Goal: Complete application form: Complete application form

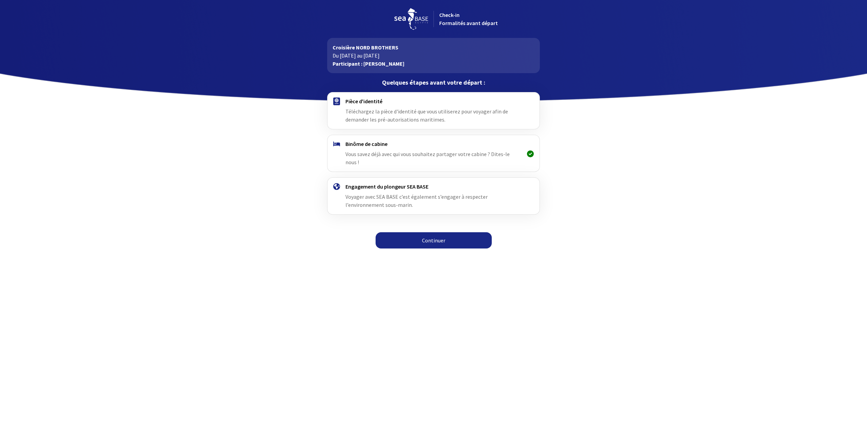
click at [361, 107] on div "Pièce d'identité Téléchargez la pièce d'identité que vous utiliserez pour voyag…" at bounding box center [433, 111] width 176 height 26
click at [408, 117] on span "Téléchargez la pièce d'identité que vous utiliserez pour voyager afin de demand…" at bounding box center [426, 115] width 162 height 15
click at [386, 105] on div "Pièce d'identité Téléchargez la pièce d'identité que vous utiliserez pour voyag…" at bounding box center [433, 111] width 176 height 26
click at [419, 232] on link "Continuer" at bounding box center [433, 240] width 116 height 16
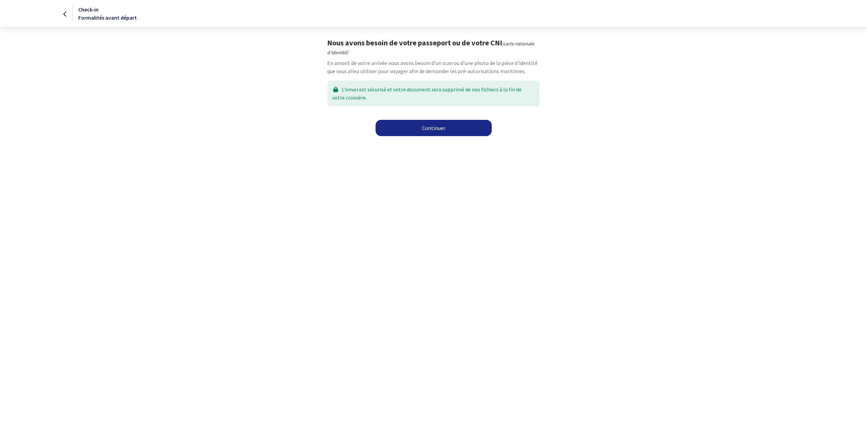
click at [420, 130] on link "Continuer" at bounding box center [433, 128] width 116 height 16
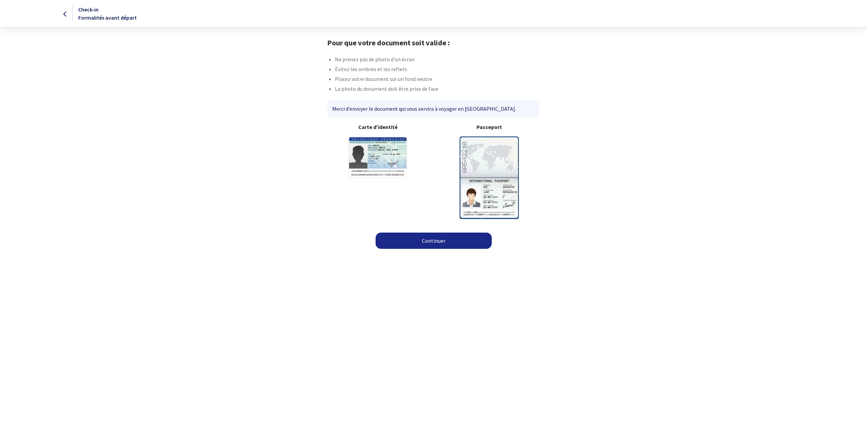
click at [417, 242] on link "Continuer" at bounding box center [433, 241] width 116 height 16
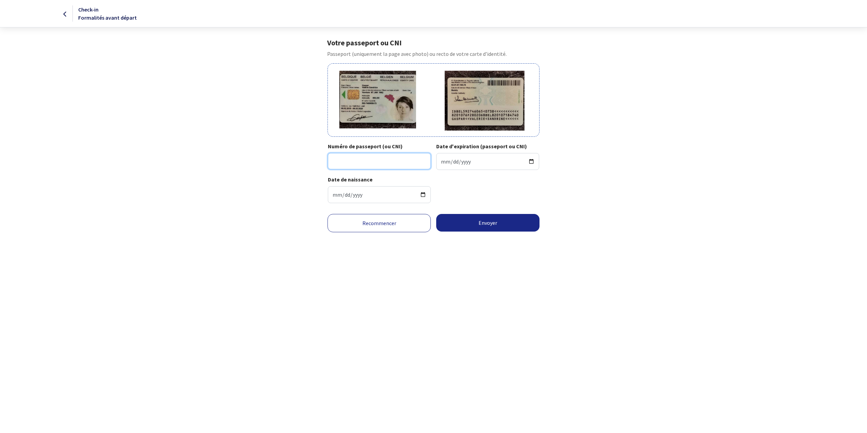
click at [350, 167] on input "Numéro de passeport (ou CNI)" at bounding box center [379, 161] width 103 height 16
click at [442, 162] on input "Date d'expiration (passeport ou CNI)" at bounding box center [487, 161] width 103 height 17
type input "2028-02-06"
click at [354, 162] on input "Numéro de passeport (ou CNI)" at bounding box center [379, 161] width 103 height 16
type input "5927460650-73"
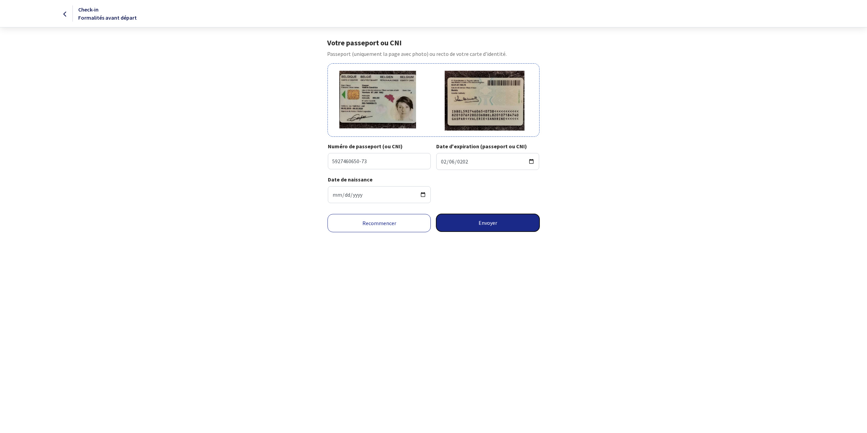
click at [475, 224] on button "Envoyer" at bounding box center [487, 223] width 103 height 18
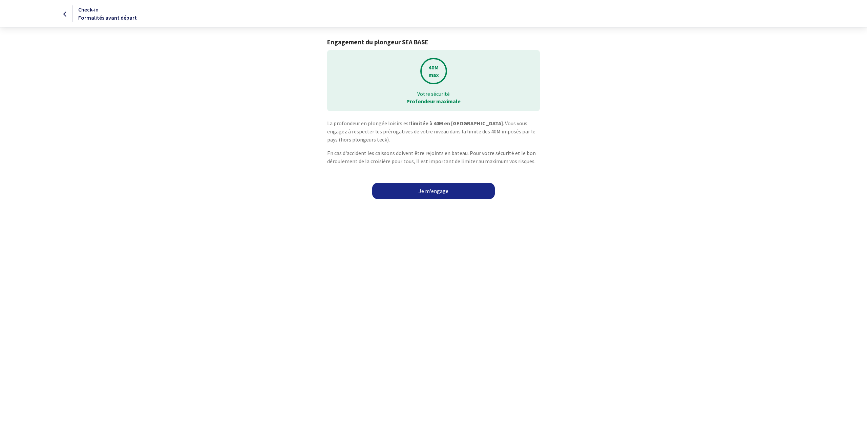
click at [431, 193] on link "Je m'engage" at bounding box center [433, 191] width 123 height 16
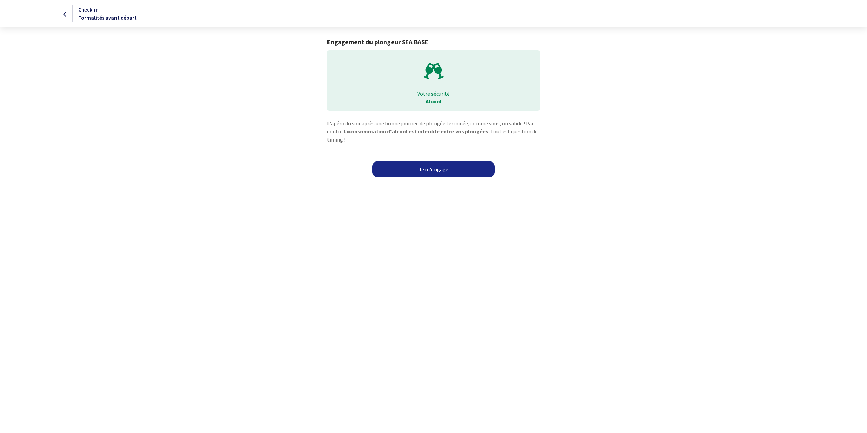
click at [443, 171] on link "Je m'engage" at bounding box center [433, 169] width 123 height 16
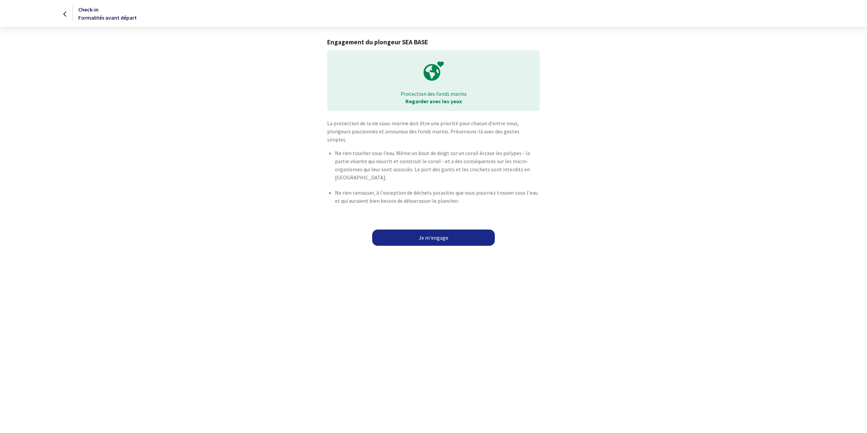
click at [439, 230] on link "Je m'engage" at bounding box center [433, 238] width 123 height 16
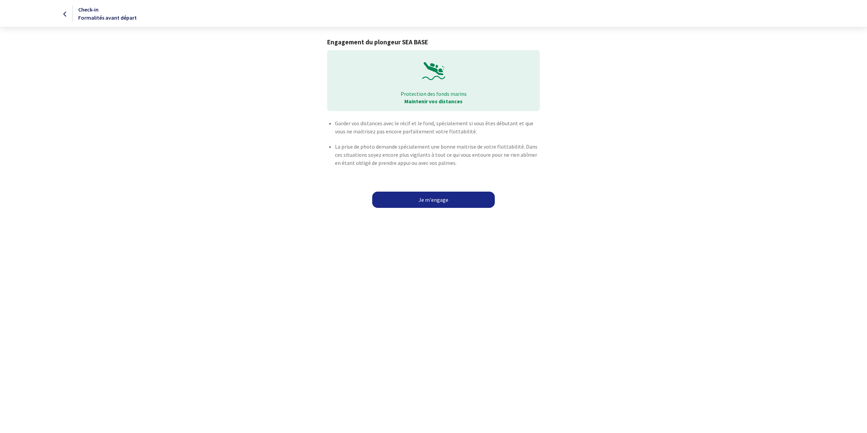
click at [431, 199] on link "Je m'engage" at bounding box center [433, 200] width 123 height 16
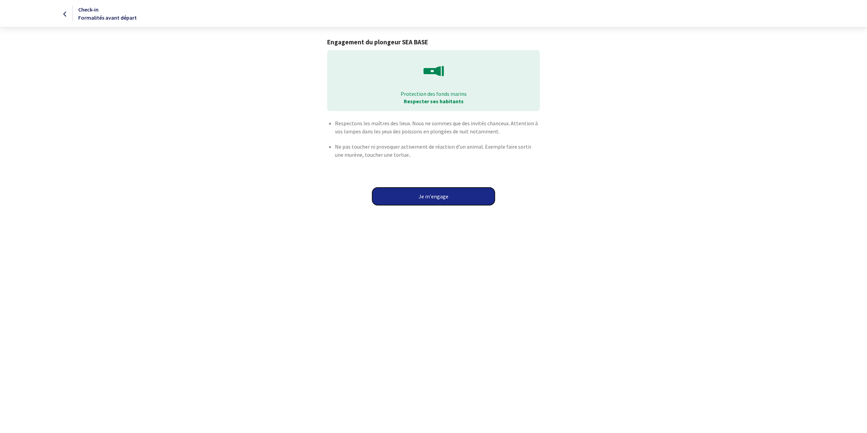
click at [430, 200] on button "Je m'engage" at bounding box center [433, 197] width 123 height 18
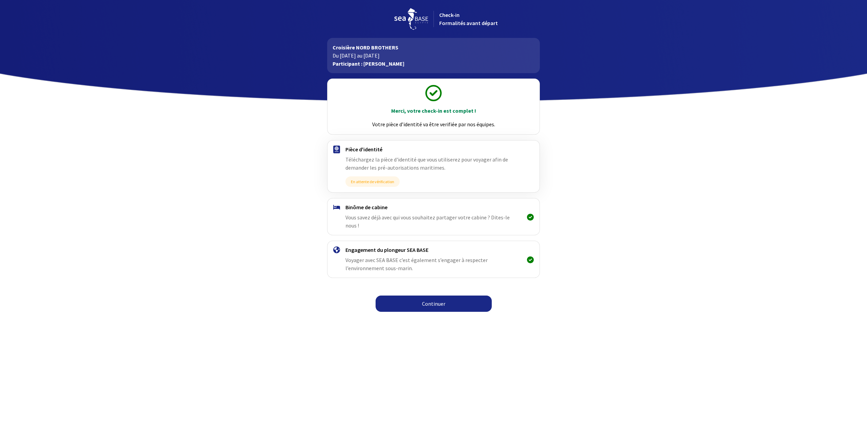
click at [440, 296] on link "Continuer" at bounding box center [433, 304] width 116 height 16
click at [431, 296] on link "Continuer" at bounding box center [433, 304] width 116 height 16
click at [423, 296] on link "Continuer" at bounding box center [433, 304] width 116 height 16
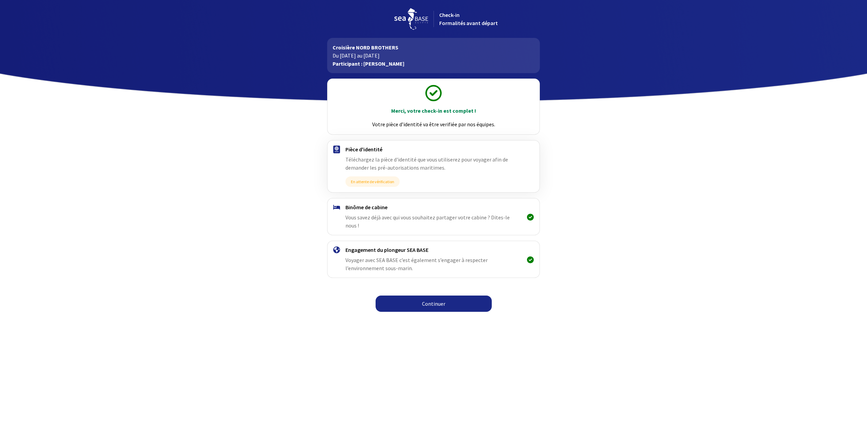
click at [423, 296] on link "Continuer" at bounding box center [433, 304] width 116 height 16
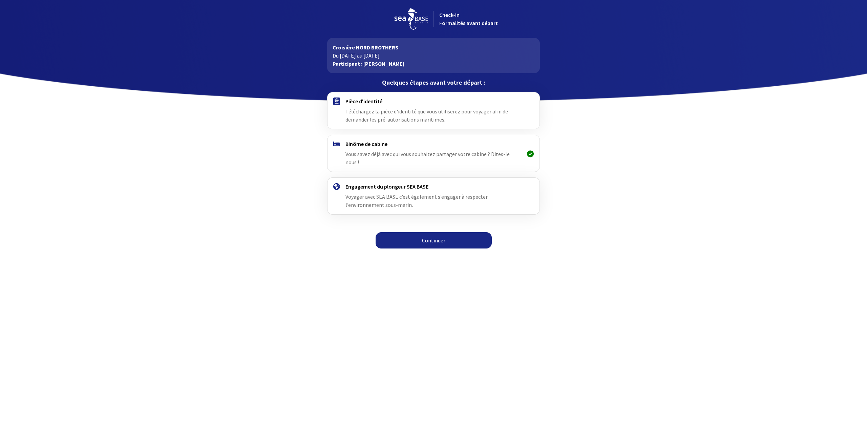
click at [426, 232] on link "Continuer" at bounding box center [433, 240] width 116 height 16
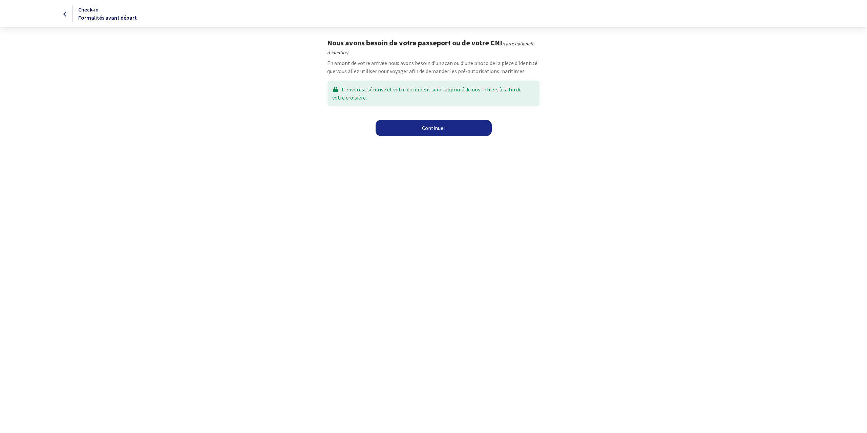
click at [438, 128] on link "Continuer" at bounding box center [433, 128] width 116 height 16
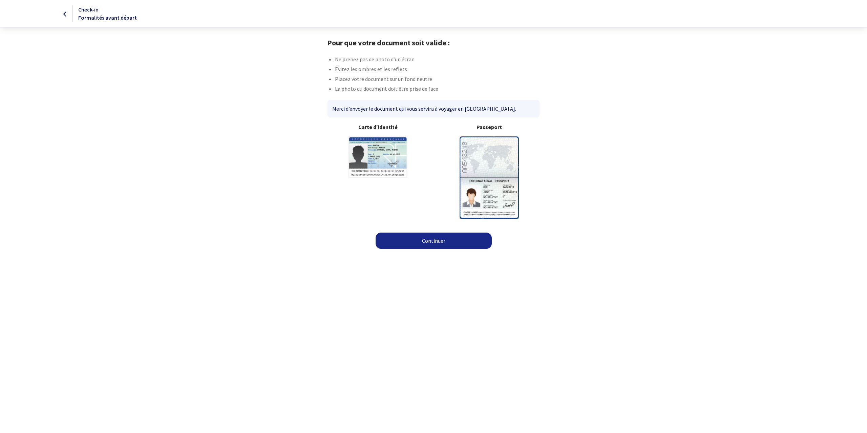
click at [436, 239] on link "Continuer" at bounding box center [433, 241] width 116 height 16
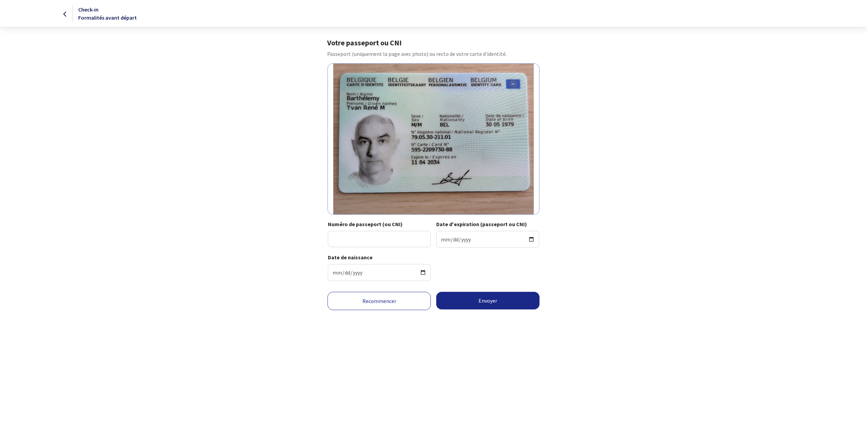
click at [422, 149] on img at bounding box center [433, 139] width 200 height 151
click at [448, 157] on img at bounding box center [433, 139] width 200 height 151
click at [417, 121] on img at bounding box center [433, 139] width 200 height 151
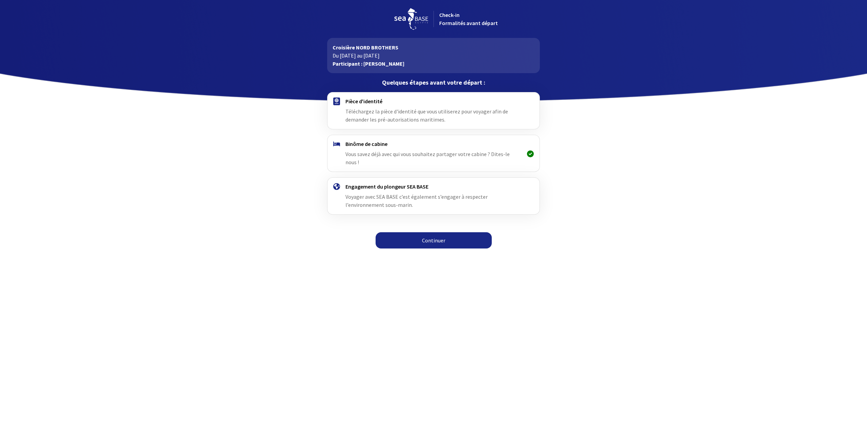
click at [439, 232] on link "Continuer" at bounding box center [433, 240] width 116 height 16
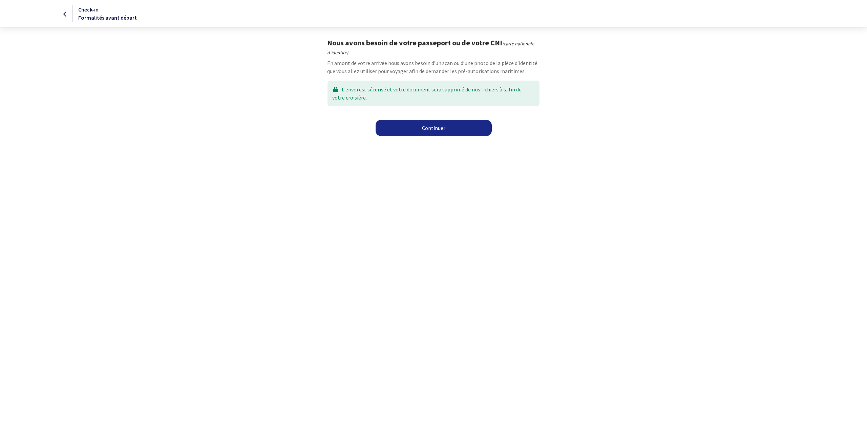
click at [433, 129] on link "Continuer" at bounding box center [433, 128] width 116 height 16
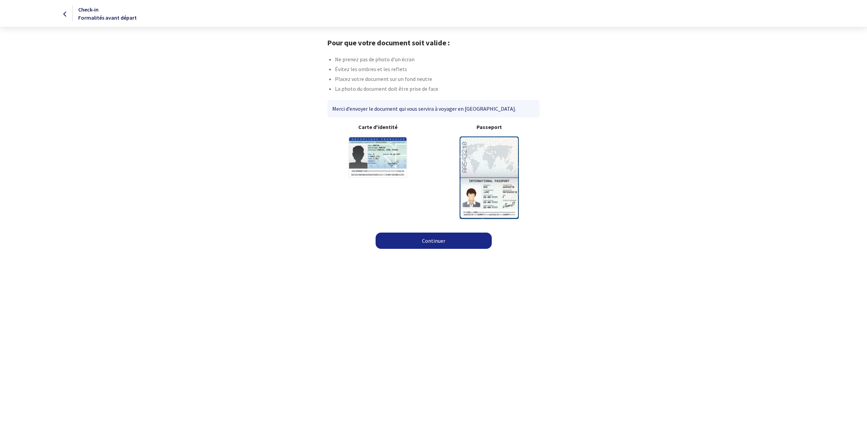
click at [440, 240] on link "Continuer" at bounding box center [433, 241] width 116 height 16
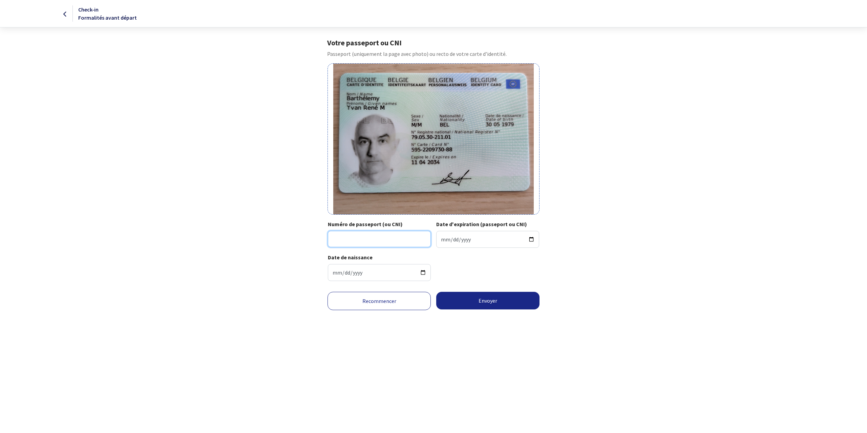
click at [387, 243] on input "Numéro de passeport (ou CNI)" at bounding box center [379, 239] width 103 height 16
type input "595-2209730-88"
click at [453, 237] on input "Date d'expiration (passeport ou CNI)" at bounding box center [487, 239] width 103 height 17
type input "2034-04-11"
click at [462, 263] on div "Date de naissance 1979-05-30" at bounding box center [433, 269] width 211 height 33
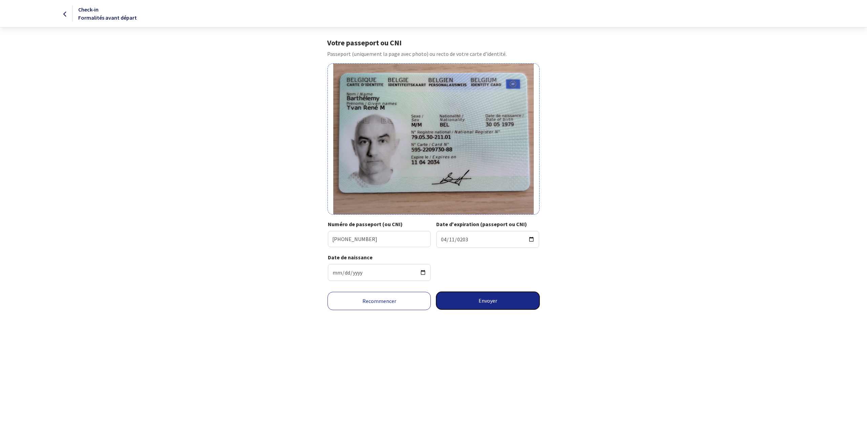
click at [492, 303] on button "Envoyer" at bounding box center [487, 301] width 103 height 18
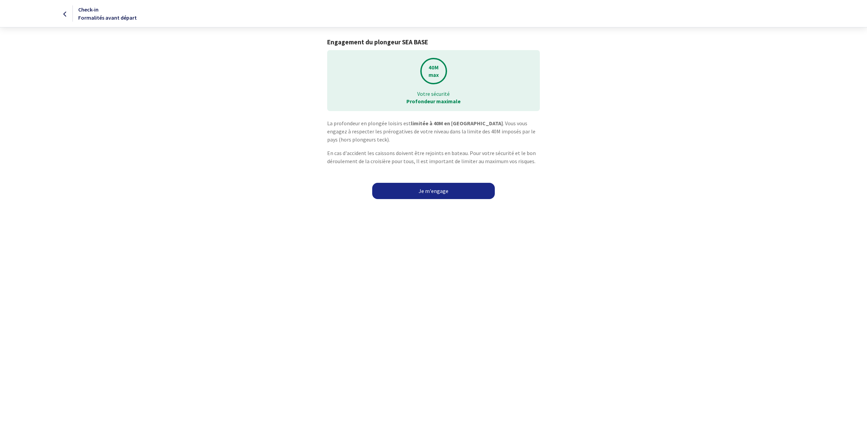
click at [449, 192] on link "Je m'engage" at bounding box center [433, 191] width 123 height 16
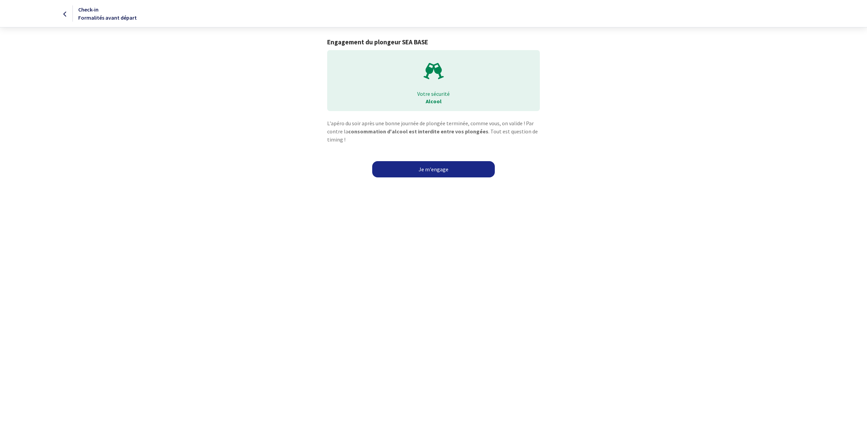
click at [457, 172] on link "Je m'engage" at bounding box center [433, 169] width 123 height 16
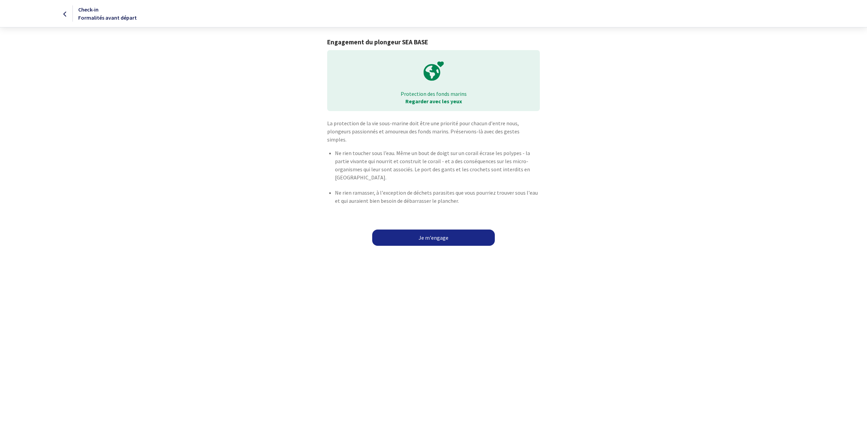
click at [445, 230] on link "Je m'engage" at bounding box center [433, 238] width 123 height 16
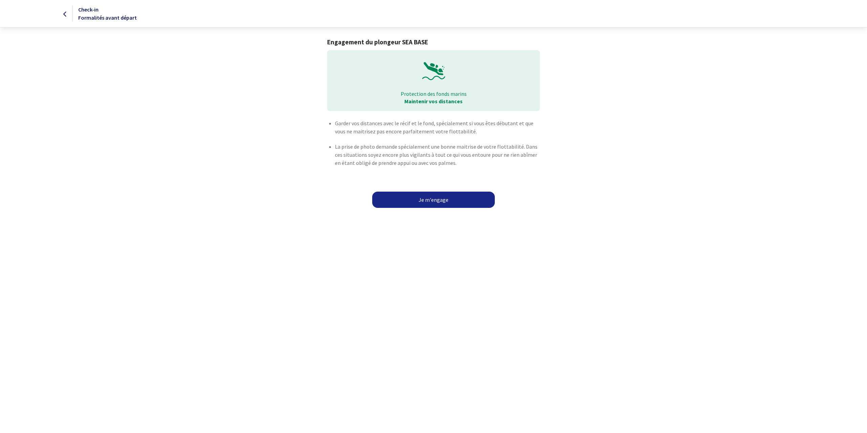
click at [450, 208] on div "Je m'engage" at bounding box center [433, 204] width 867 height 16
click at [454, 203] on link "Je m'engage" at bounding box center [433, 200] width 123 height 16
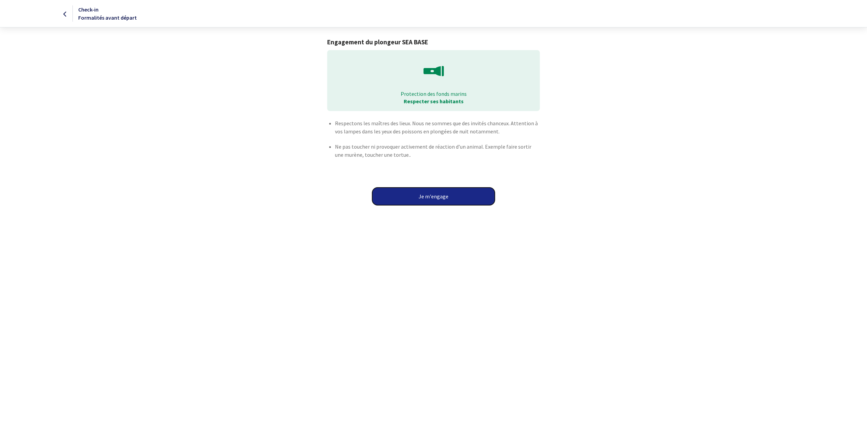
click at [452, 201] on button "Je m'engage" at bounding box center [433, 197] width 123 height 18
